Goal: Task Accomplishment & Management: Manage account settings

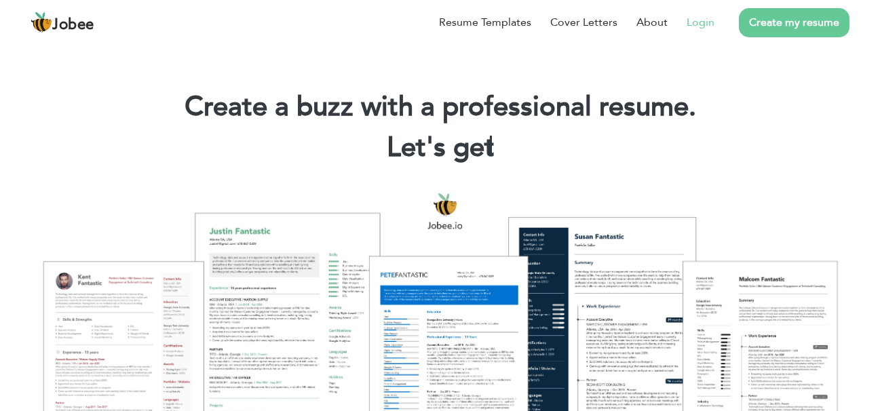
click at [699, 19] on link "Login" at bounding box center [701, 22] width 28 height 16
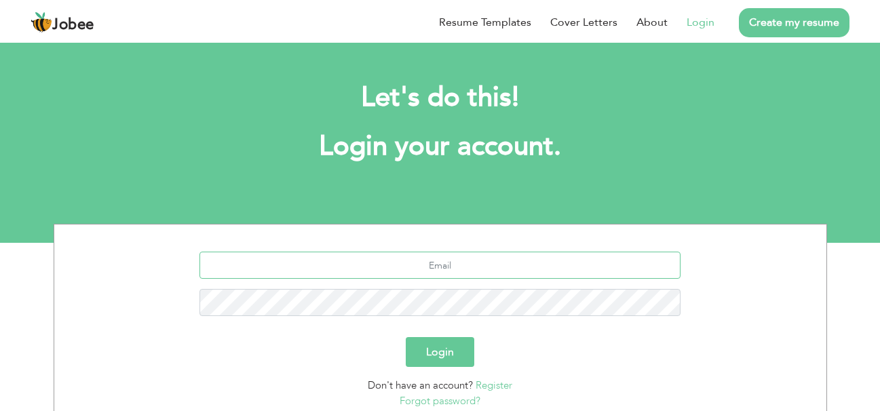
click at [456, 272] on input "text" at bounding box center [440, 265] width 481 height 27
type input "[EMAIL_ADDRESS][DOMAIN_NAME]"
click at [406, 337] on button "Login" at bounding box center [440, 352] width 69 height 30
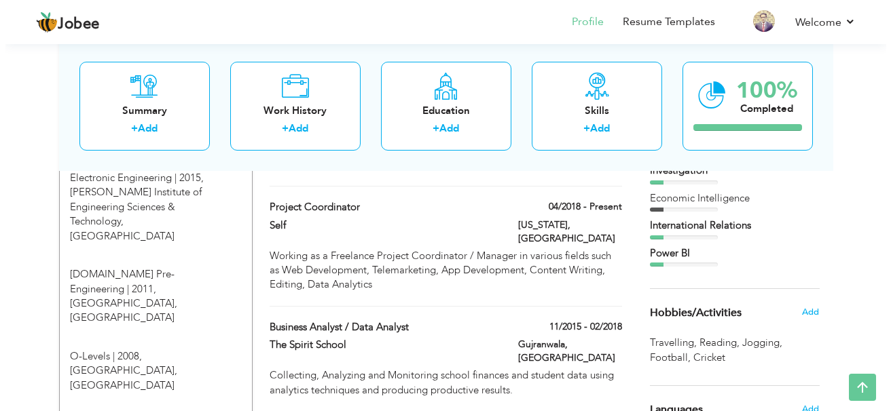
scroll to position [815, 0]
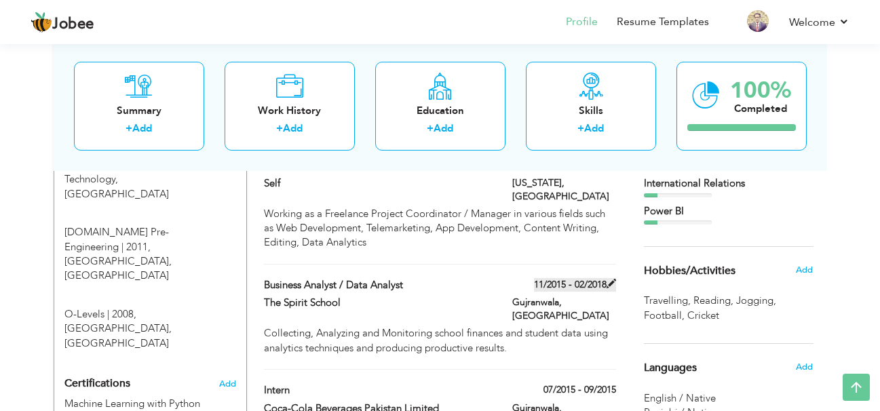
click at [610, 279] on span at bounding box center [612, 284] width 10 height 10
type input "Business Analyst / Data Analyst"
type input "The Spirit School"
type input "11/2015"
type input "02/2018"
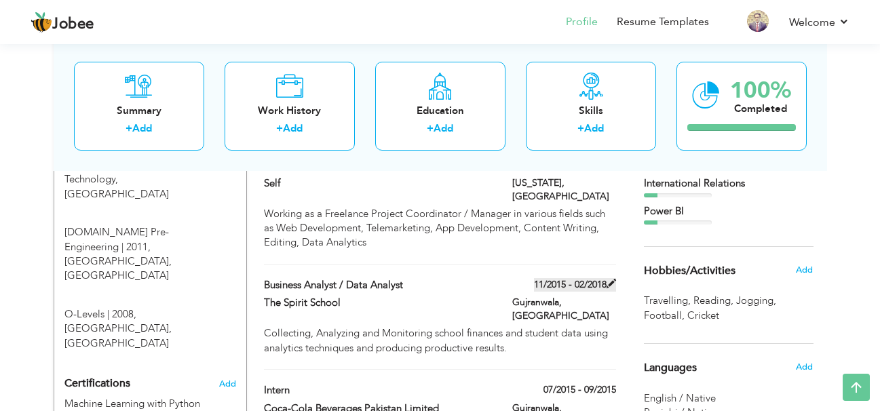
type input "Pakistan"
type input "Gujranwala"
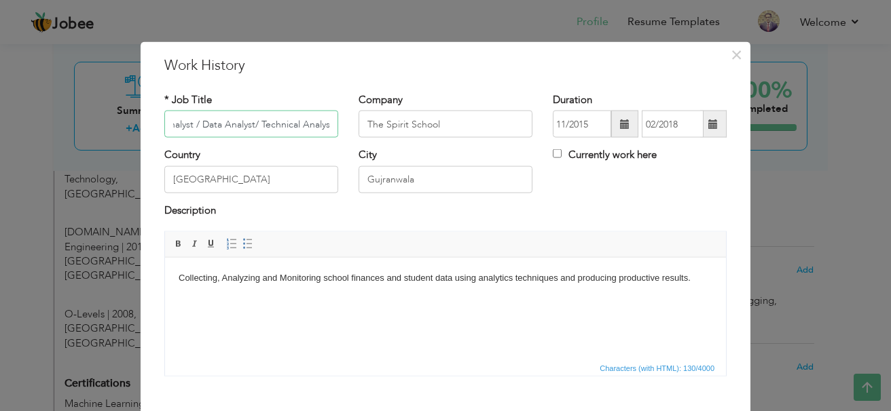
scroll to position [0, 53]
type input "Business Analyst / Data Analyst/ Technical Analyst"
drag, startPoint x: 481, startPoint y: 126, endPoint x: 331, endPoint y: 116, distance: 149.7
click at [331, 116] on div "* Job Title Business Analyst / Data Analyst/ Technical Analyst Company The Spir…" at bounding box center [445, 120] width 582 height 55
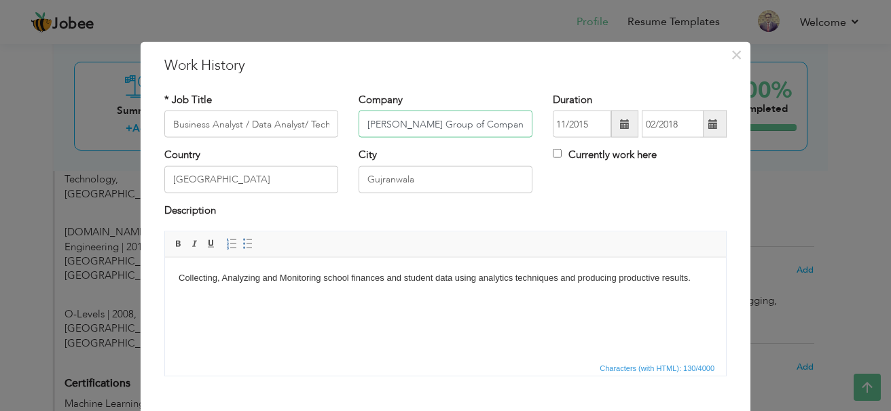
type input "Wahla Group of Companies"
click at [621, 126] on span at bounding box center [625, 124] width 10 height 10
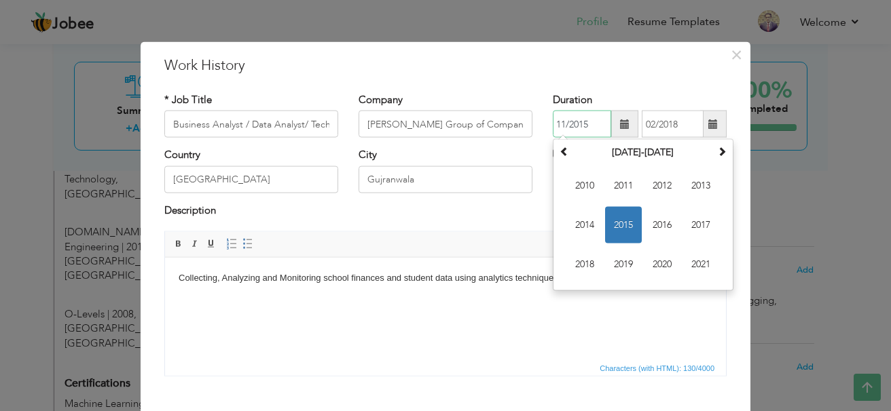
click at [624, 212] on span "2015" at bounding box center [623, 225] width 37 height 37
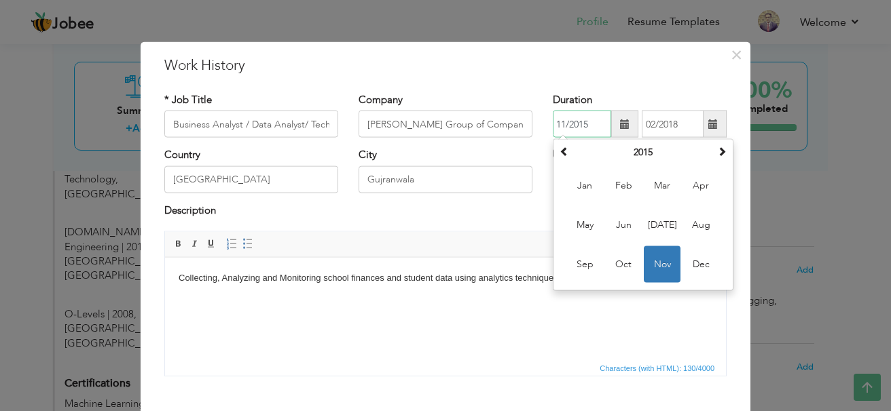
click at [644, 253] on span "Nov" at bounding box center [662, 264] width 37 height 37
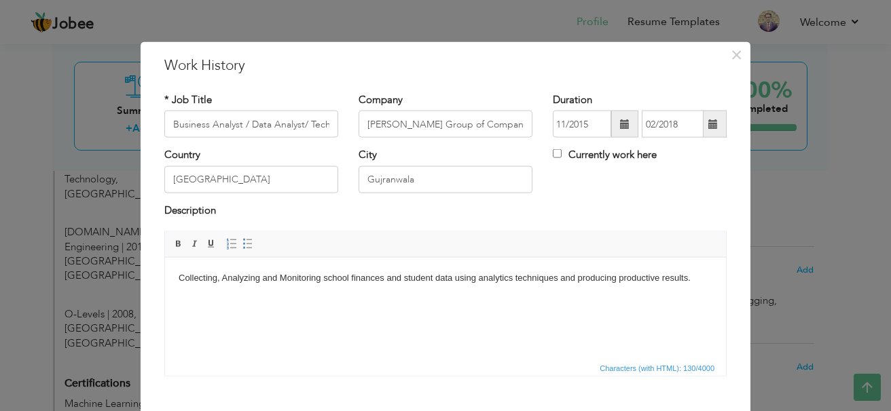
click at [700, 124] on span at bounding box center [713, 124] width 26 height 27
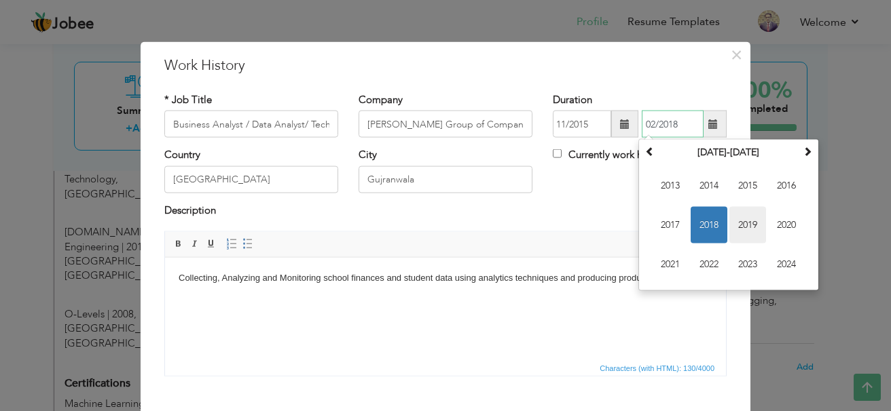
click at [747, 222] on span "2019" at bounding box center [747, 225] width 37 height 37
click at [691, 253] on span "Oct" at bounding box center [708, 264] width 37 height 37
type input "10/2019"
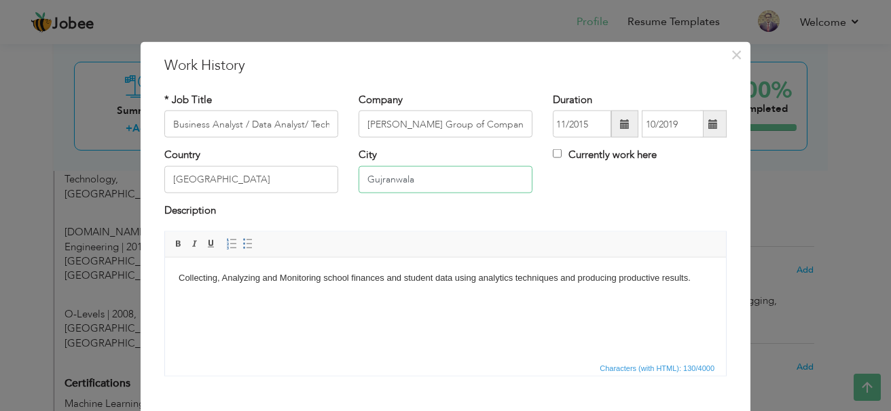
drag, startPoint x: 483, startPoint y: 181, endPoint x: 363, endPoint y: 186, distance: 119.6
click at [363, 186] on input "Gujranwala" at bounding box center [445, 179] width 174 height 27
type input "Lahore"
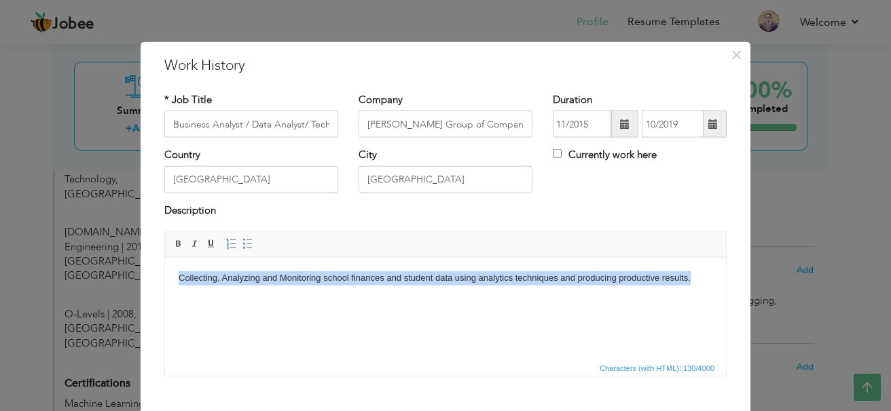
drag, startPoint x: 696, startPoint y: 272, endPoint x: 165, endPoint y: 288, distance: 531.7
click at [165, 288] on html "Collecting, Analyzing and Monitoring school finances and student data using ana…" at bounding box center [445, 277] width 561 height 41
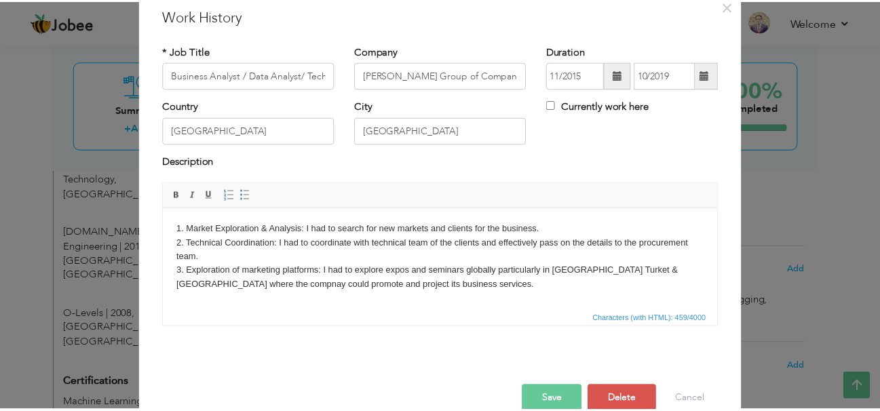
scroll to position [75, 0]
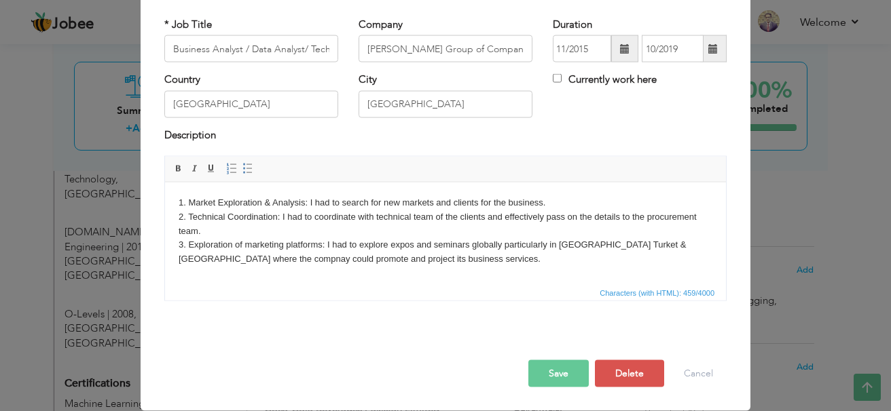
click at [532, 374] on button "Save" at bounding box center [558, 373] width 60 height 27
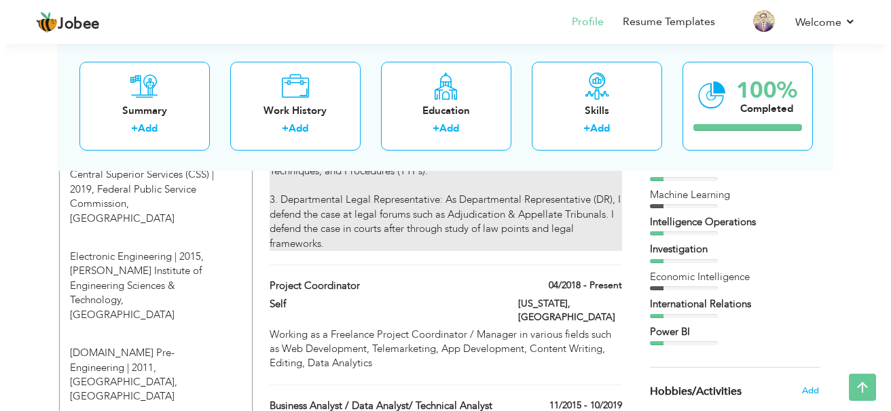
scroll to position [724, 0]
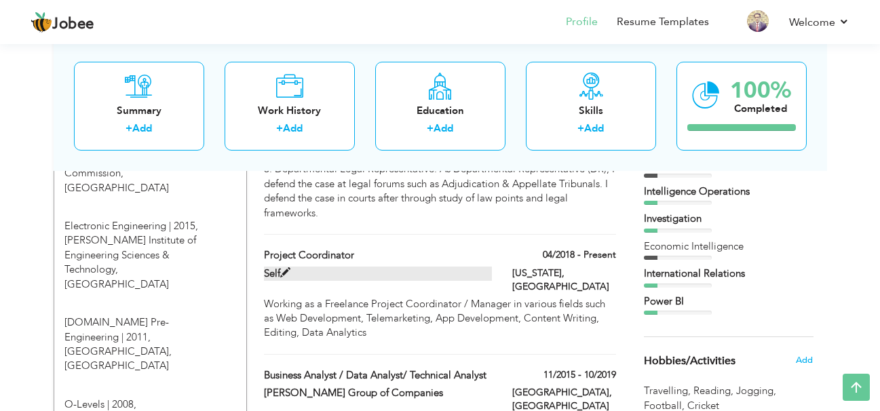
click at [286, 268] on span at bounding box center [285, 273] width 10 height 10
type input "Project Coordinator"
type input "Self"
type input "04/2018"
type input "USA"
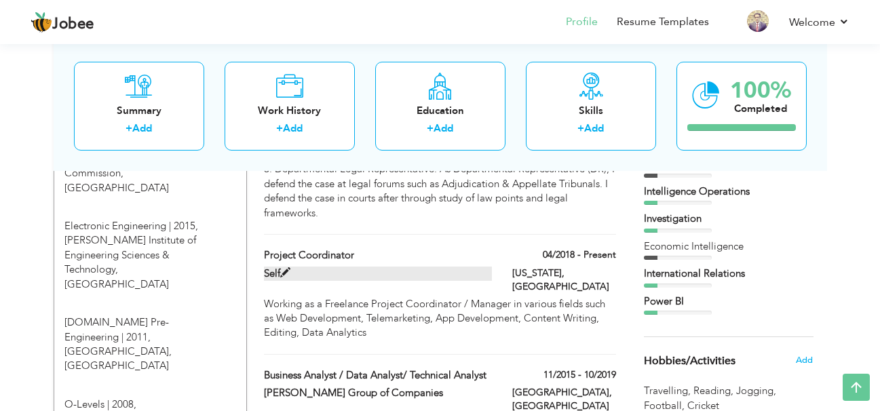
type input "New York"
checkbox input "true"
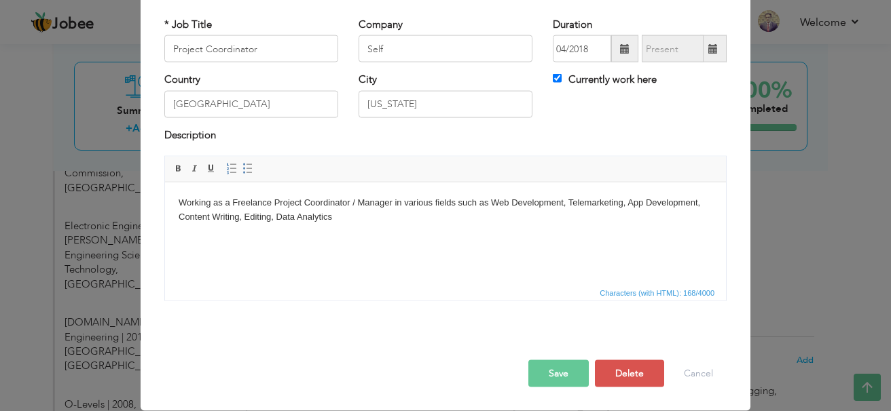
scroll to position [0, 0]
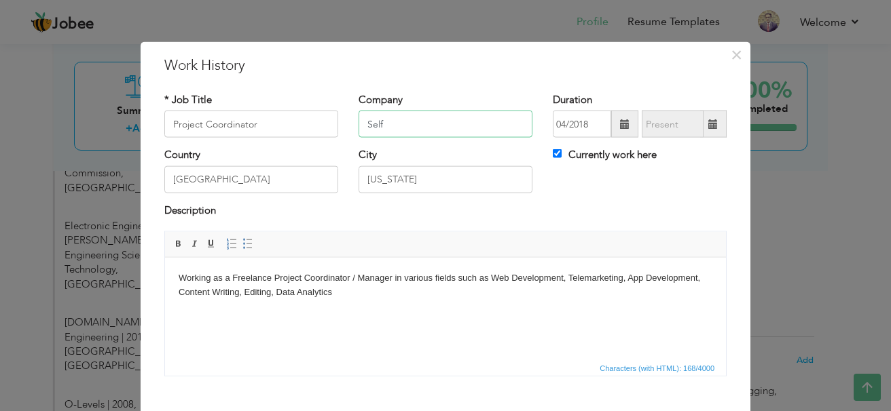
drag, startPoint x: 396, startPoint y: 126, endPoint x: 346, endPoint y: 126, distance: 50.2
click at [348, 126] on div "Company Self" at bounding box center [445, 120] width 194 height 55
type input "MS Telecom / Self"
click at [622, 130] on span at bounding box center [624, 124] width 27 height 27
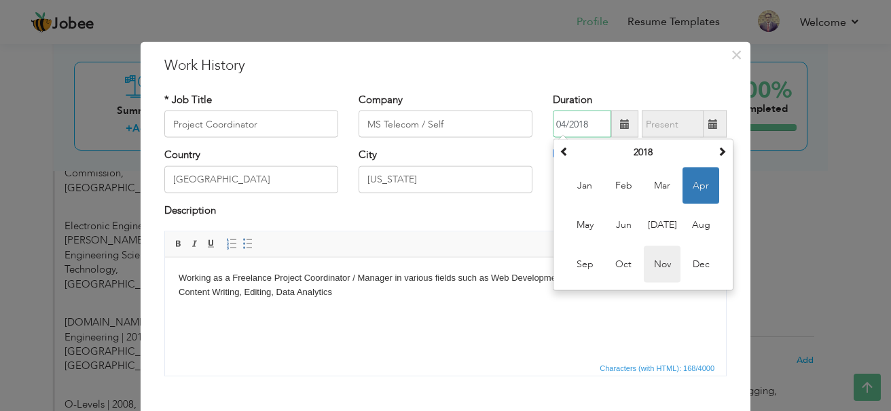
click at [648, 259] on span "Nov" at bounding box center [662, 264] width 37 height 37
click at [606, 126] on input "11/2018" at bounding box center [582, 124] width 58 height 27
click at [722, 155] on th at bounding box center [721, 153] width 16 height 20
click at [653, 274] on span "Nov" at bounding box center [662, 264] width 37 height 37
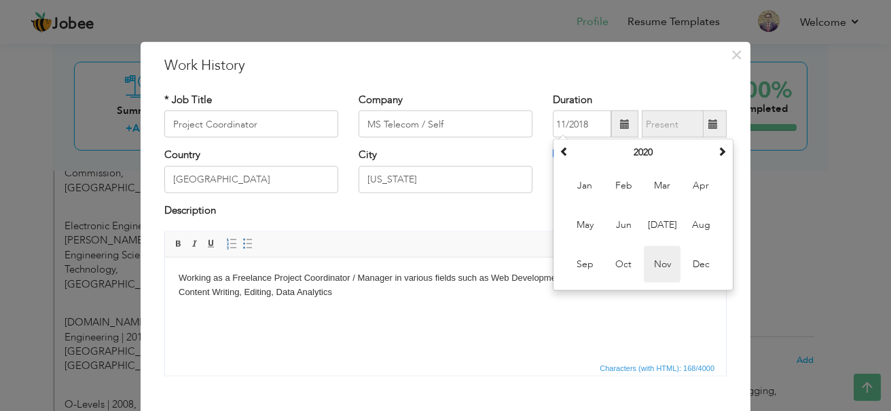
type input "11/2020"
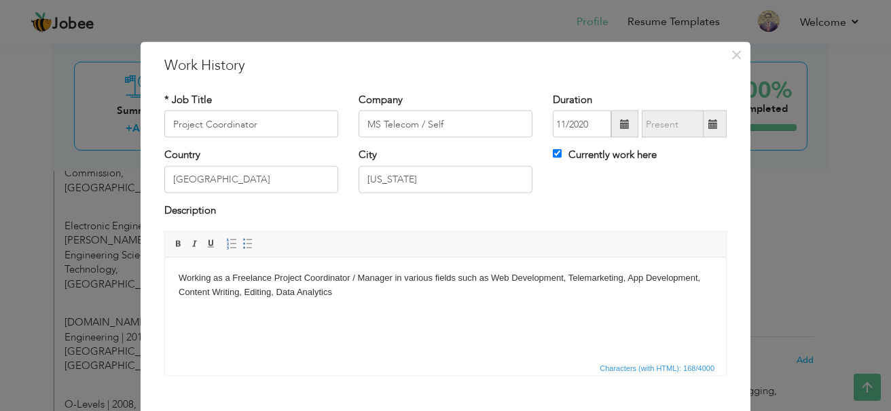
click at [707, 130] on span at bounding box center [713, 124] width 26 height 27
click at [555, 153] on input "Currently work here" at bounding box center [557, 153] width 9 height 9
checkbox input "false"
click at [709, 120] on span at bounding box center [713, 124] width 10 height 10
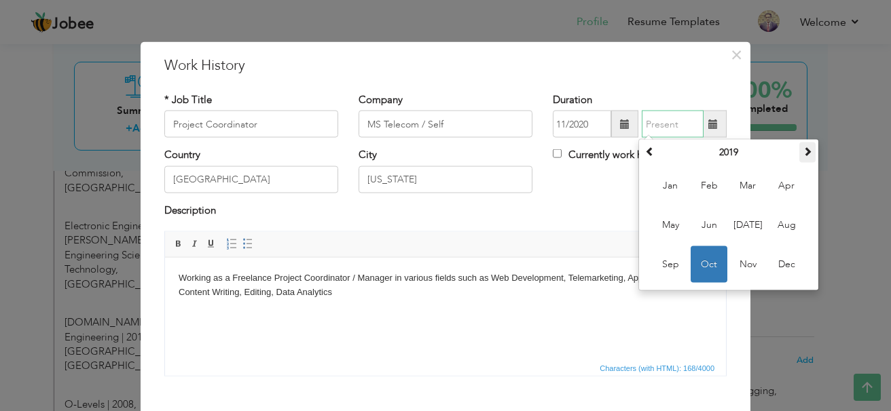
click at [806, 151] on span at bounding box center [807, 152] width 10 height 10
click at [788, 181] on span "Apr" at bounding box center [786, 186] width 37 height 37
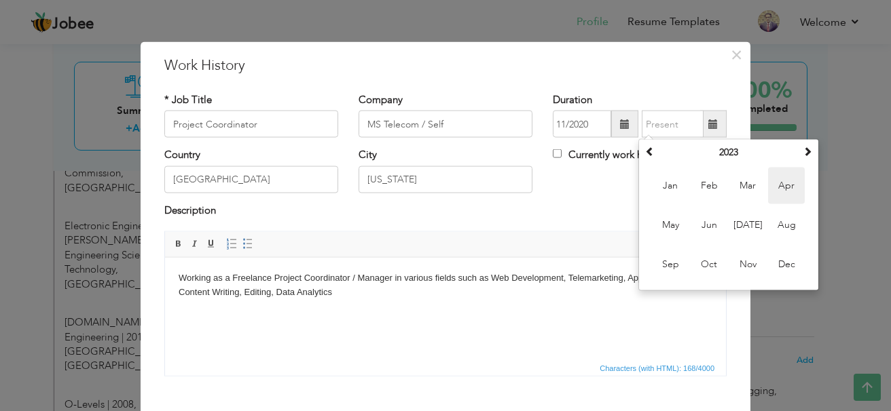
type input "04/2023"
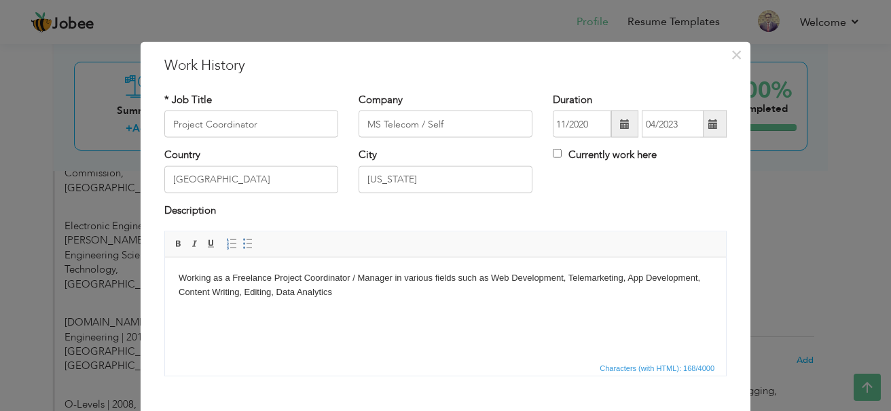
click at [586, 211] on div "Description" at bounding box center [445, 212] width 562 height 18
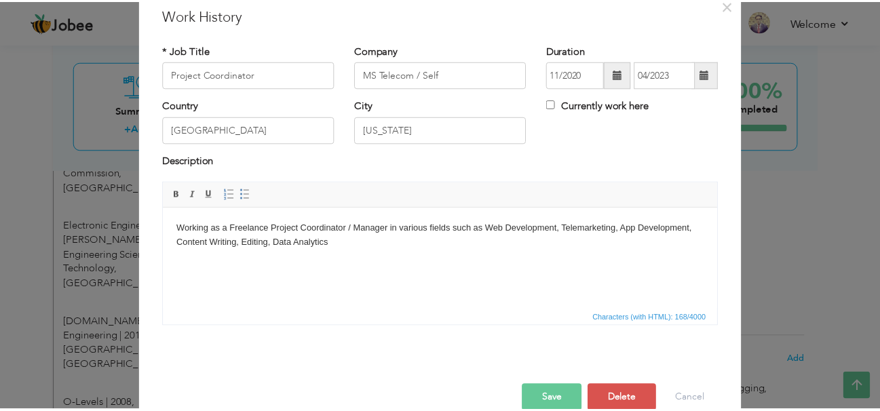
scroll to position [75, 0]
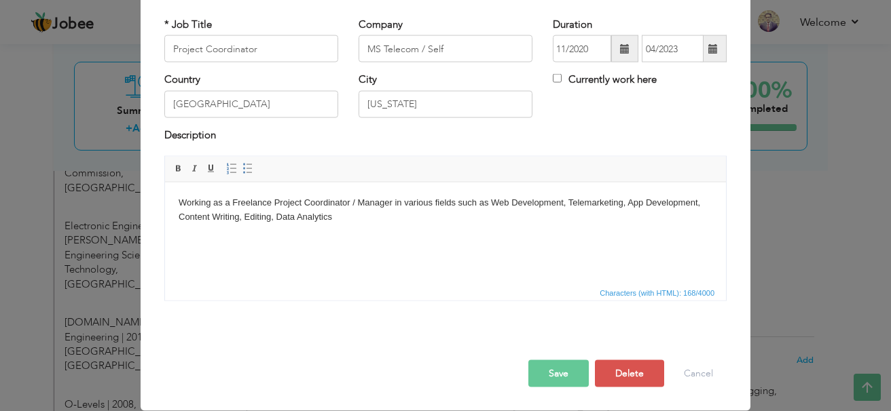
click at [269, 204] on body "Working as a Freelance Project Coordinator / Manager in various fields such as …" at bounding box center [446, 210] width 534 height 29
click at [234, 200] on body "Working as a Freelance Project Coordinator / Manager in various fields such as …" at bounding box center [446, 210] width 534 height 29
click at [561, 365] on button "Save" at bounding box center [558, 373] width 60 height 27
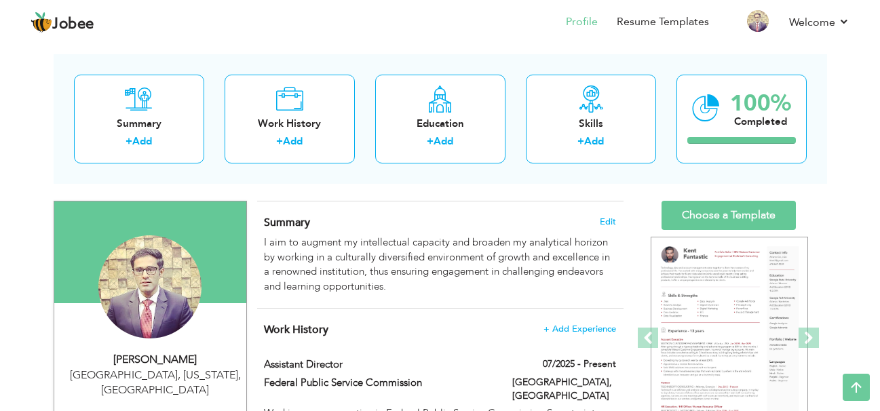
scroll to position [0, 0]
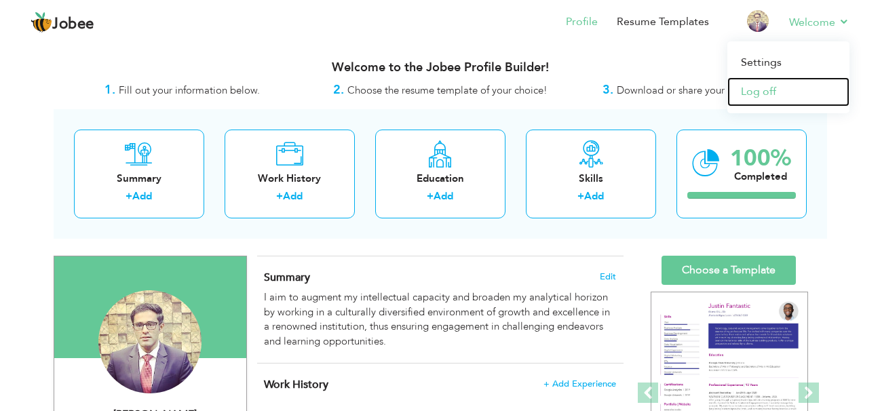
click at [751, 98] on link "Log off" at bounding box center [789, 91] width 122 height 29
